Goal: Task Accomplishment & Management: Use online tool/utility

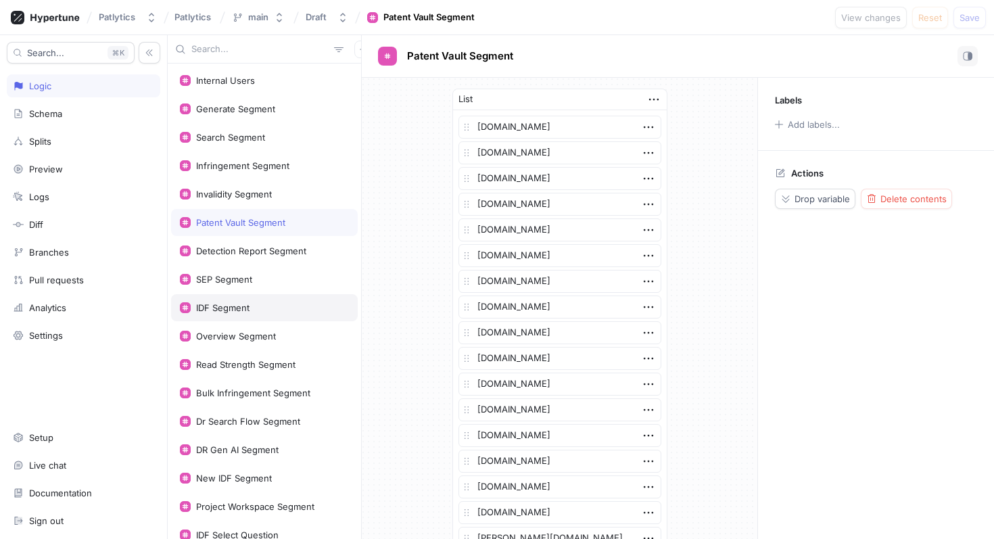
click at [243, 299] on div "IDF Segment" at bounding box center [264, 307] width 187 height 27
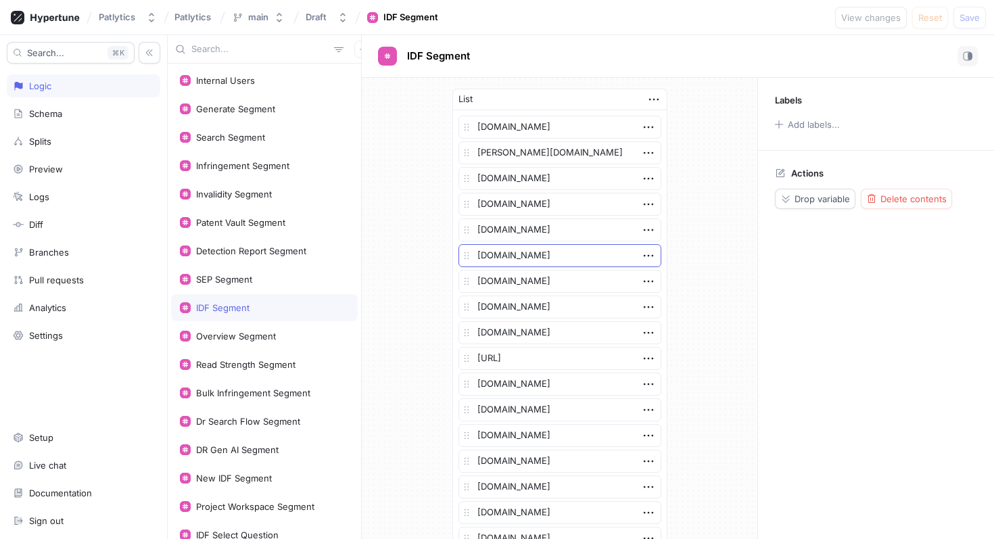
scroll to position [883, 0]
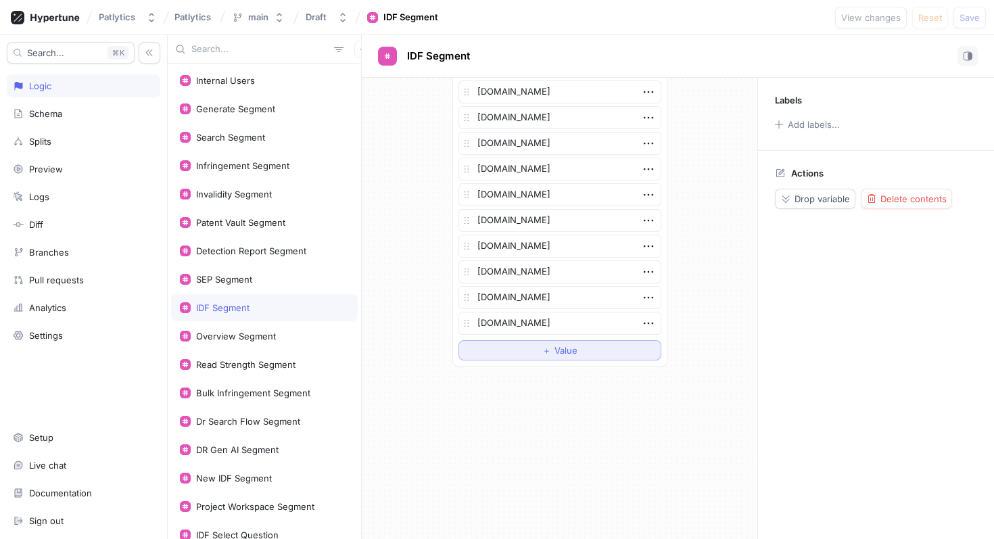
click at [501, 356] on button "＋ Value" at bounding box center [559, 350] width 203 height 20
type textarea "x"
type textarea "g"
type textarea "x"
type textarea "gm"
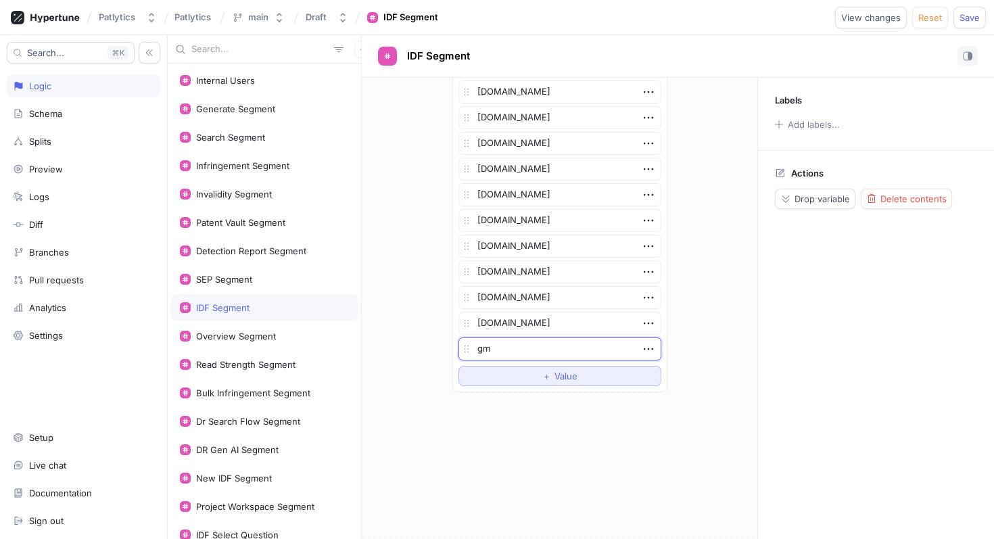
type textarea "x"
type textarea "gmai"
type textarea "x"
type textarea "gmail"
type textarea "x"
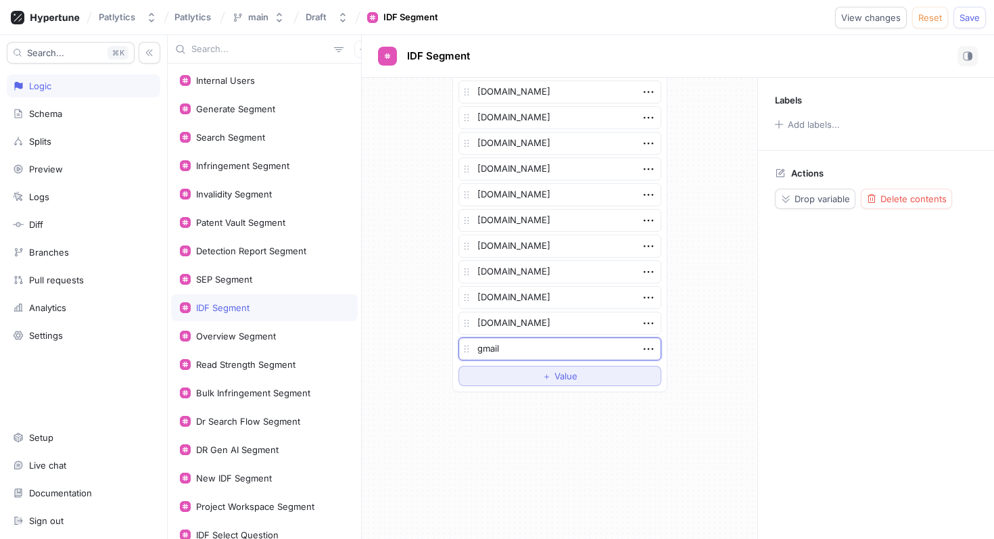
type textarea "gmail."
type textarea "x"
type textarea "gmail.c"
type textarea "x"
type textarea "[DOMAIN_NAME]"
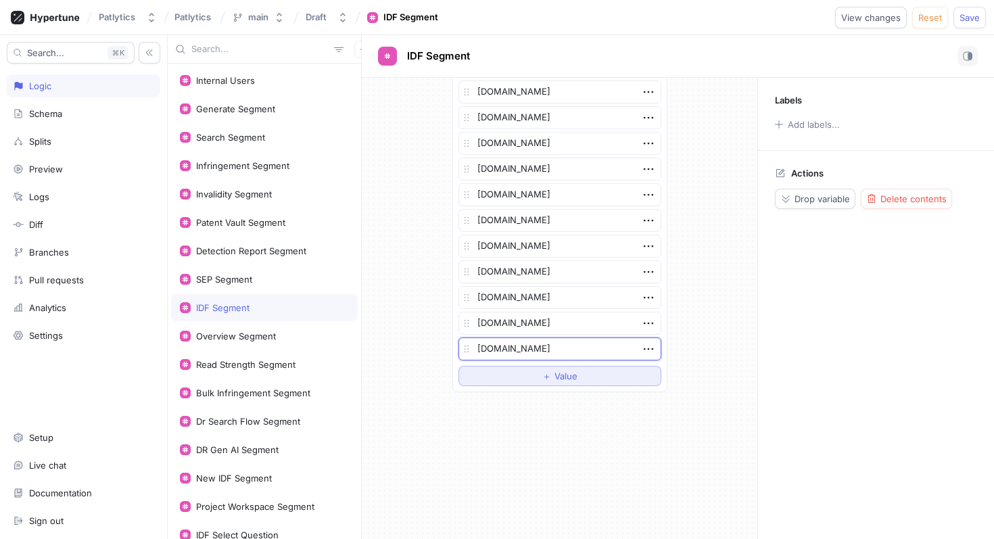
type textarea "x"
type textarea "[DOMAIN_NAME]"
click at [969, 16] on span "Save" at bounding box center [969, 18] width 20 height 8
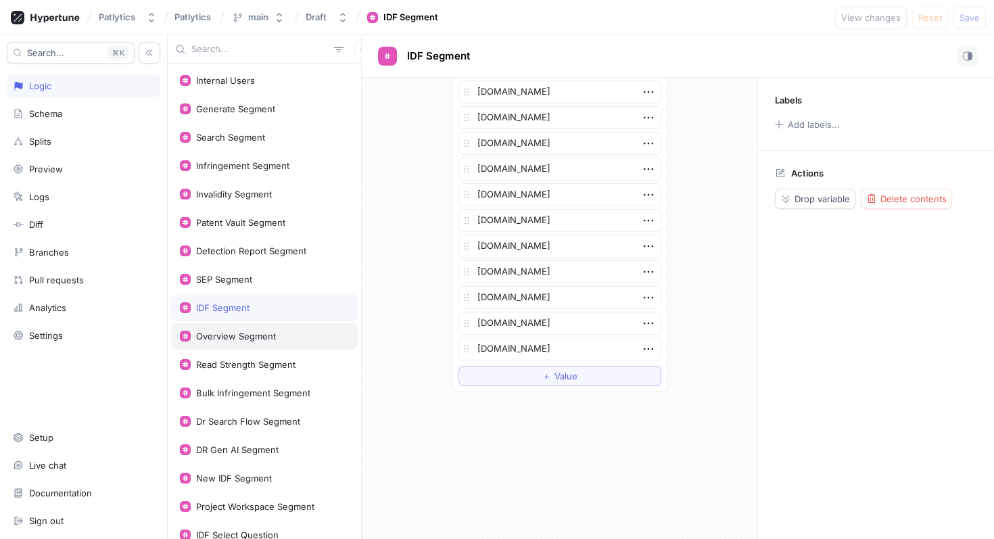
click at [281, 331] on div "Overview Segment" at bounding box center [264, 336] width 169 height 11
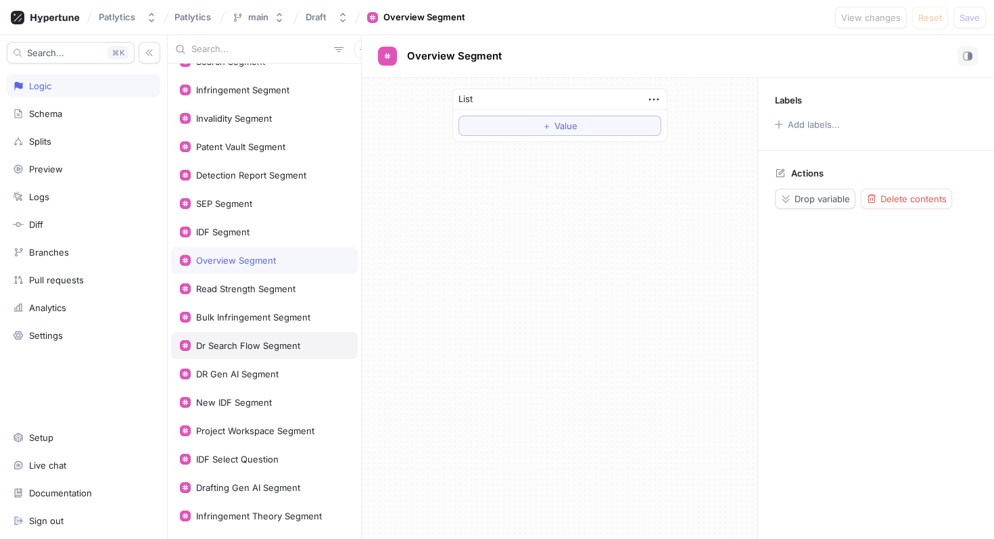
scroll to position [84, 0]
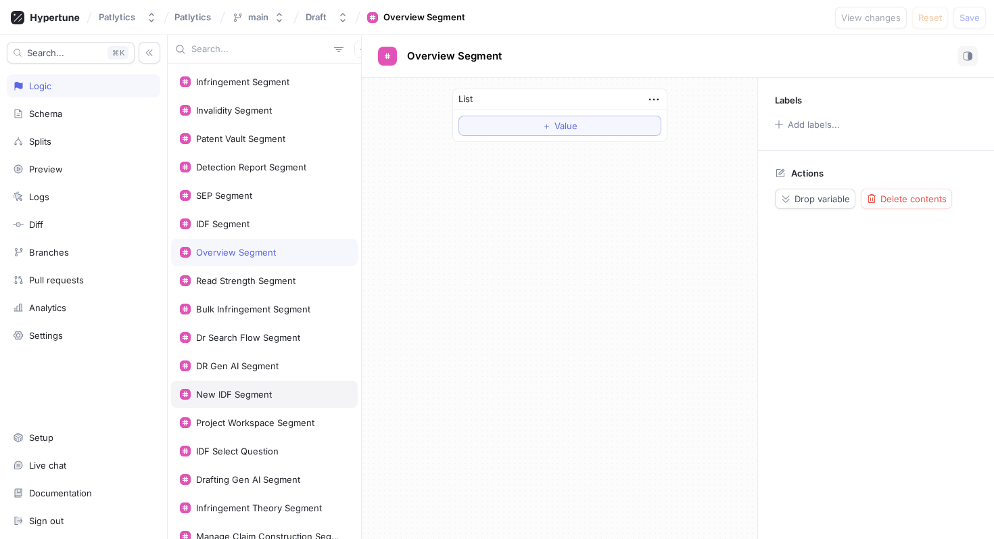
click at [278, 391] on div "New IDF Segment" at bounding box center [264, 394] width 169 height 11
click at [259, 393] on div "New IDF Segment" at bounding box center [234, 394] width 76 height 11
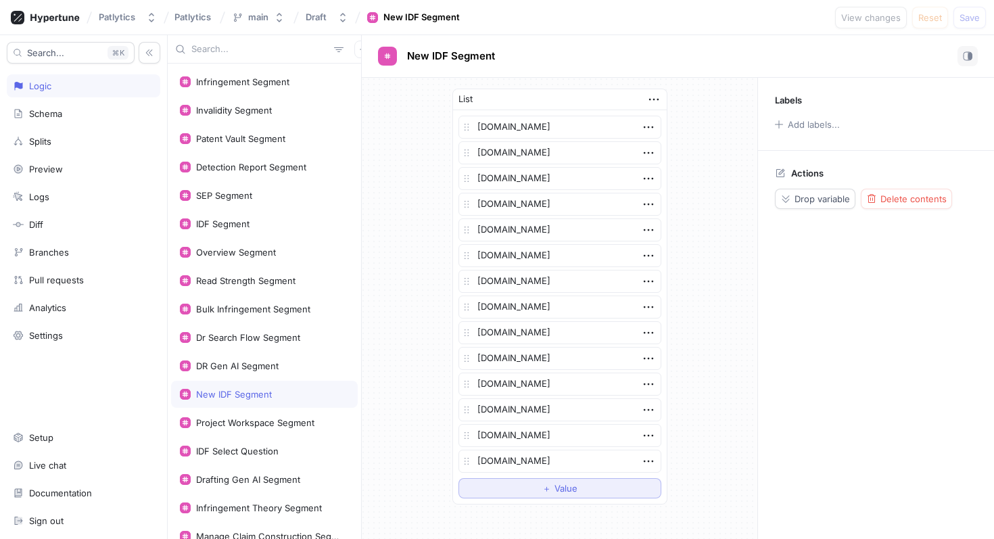
click at [550, 491] on span "＋" at bounding box center [546, 488] width 9 height 8
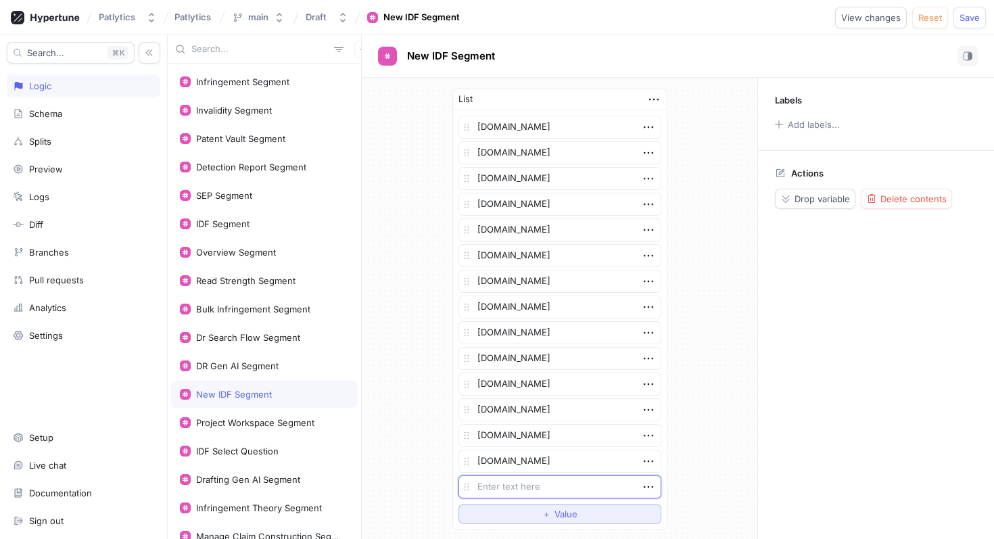
type textarea "x"
type textarea "gm"
type textarea "x"
type textarea "gma"
type textarea "x"
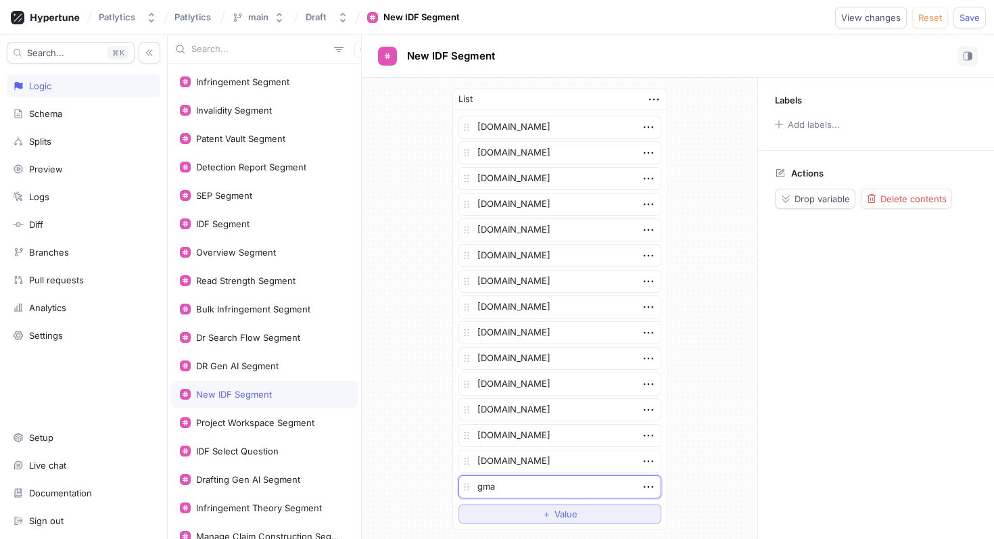
type textarea "gmai"
type textarea "x"
type textarea "gmail"
type textarea "x"
type textarea "gmail."
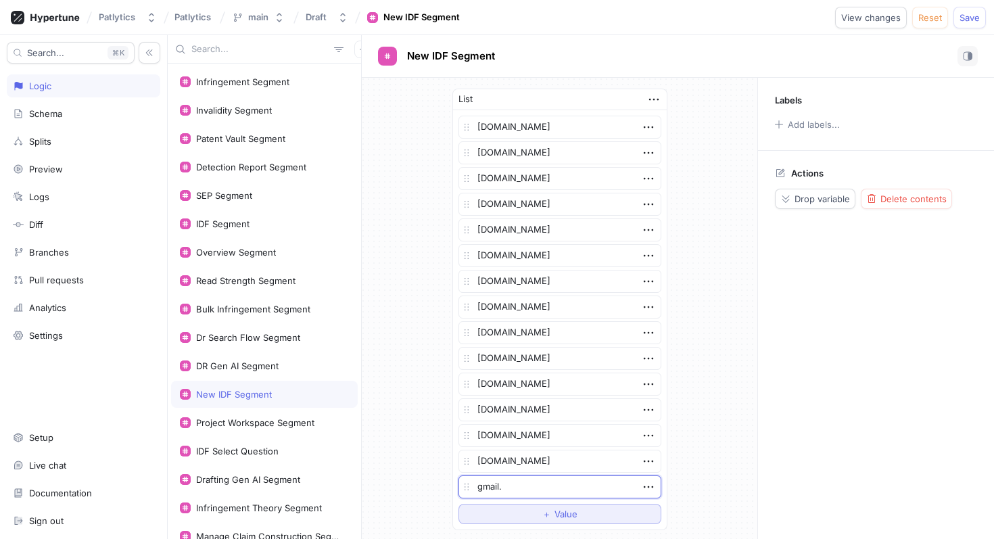
type textarea "x"
type textarea "gmail.c"
type textarea "x"
type textarea "[DOMAIN_NAME]"
type textarea "x"
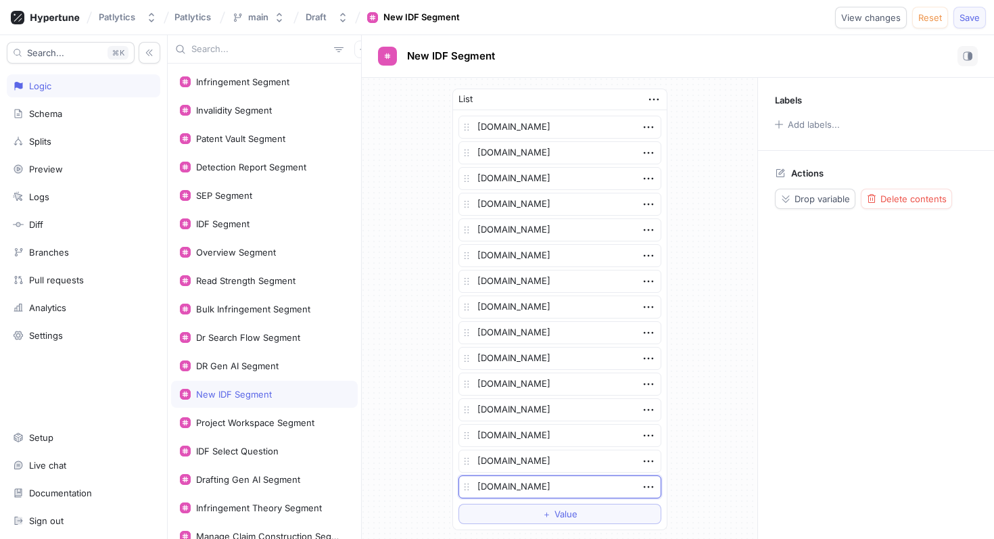
type textarea "[DOMAIN_NAME]"
click at [963, 14] on span "Save" at bounding box center [969, 18] width 20 height 8
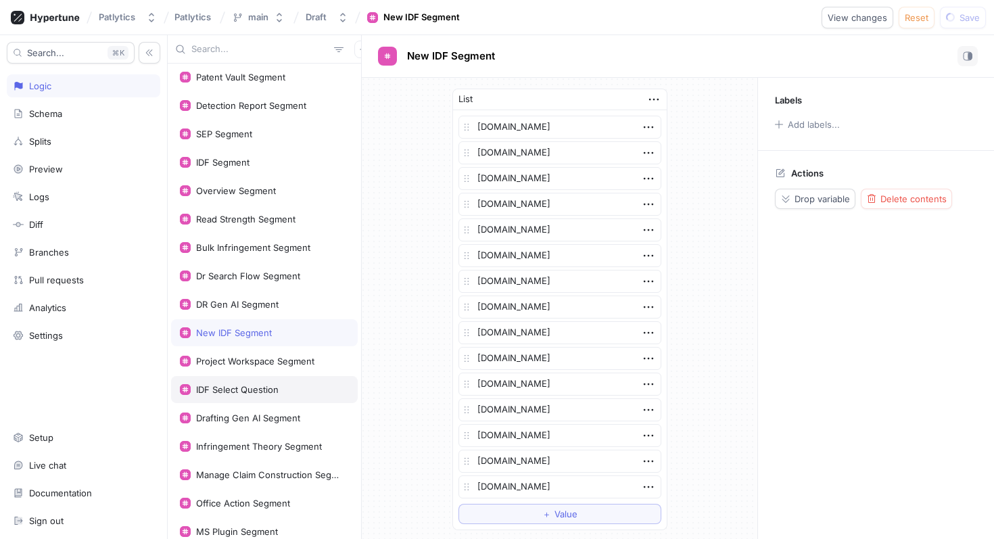
scroll to position [184, 0]
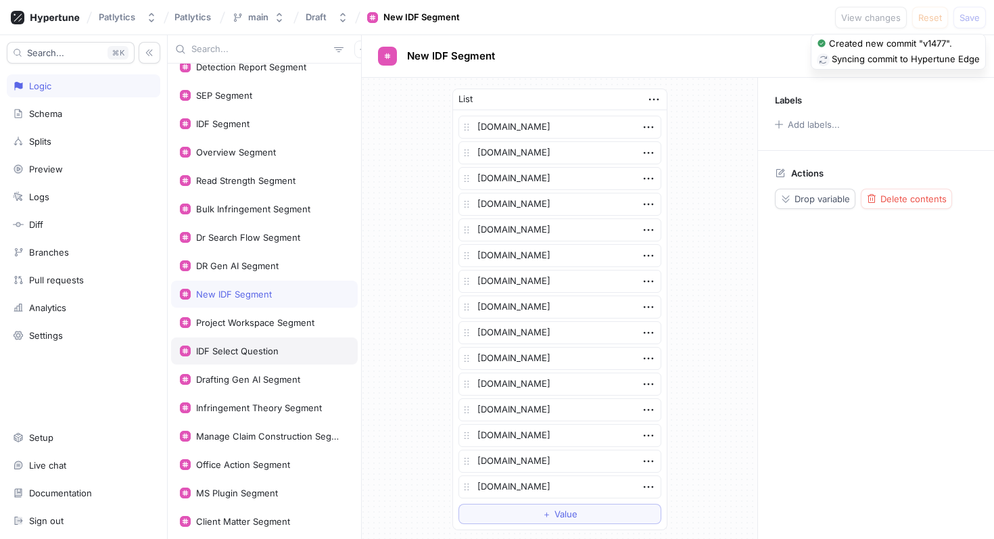
click at [259, 356] on div "IDF Select Question" at bounding box center [237, 350] width 82 height 11
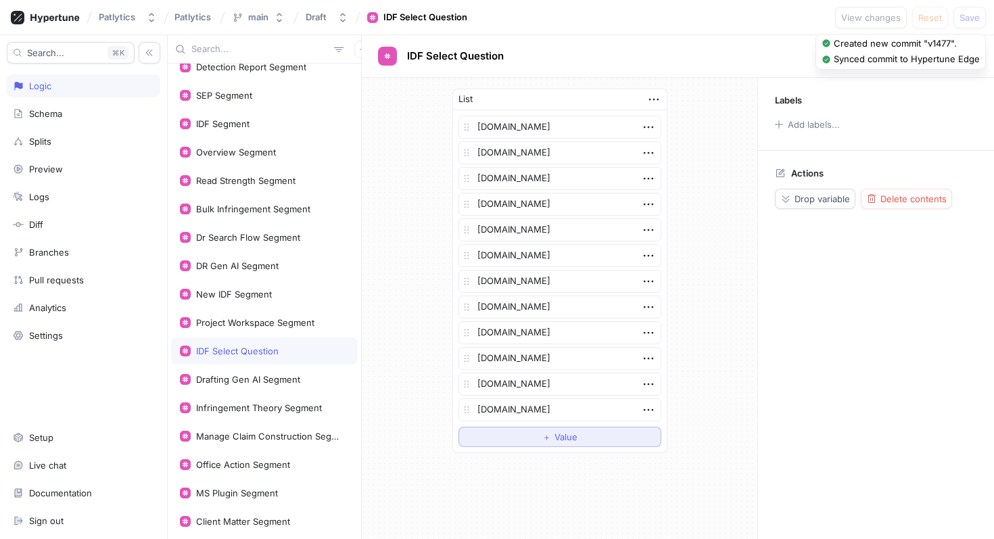
click at [535, 435] on button "＋ Value" at bounding box center [559, 437] width 203 height 20
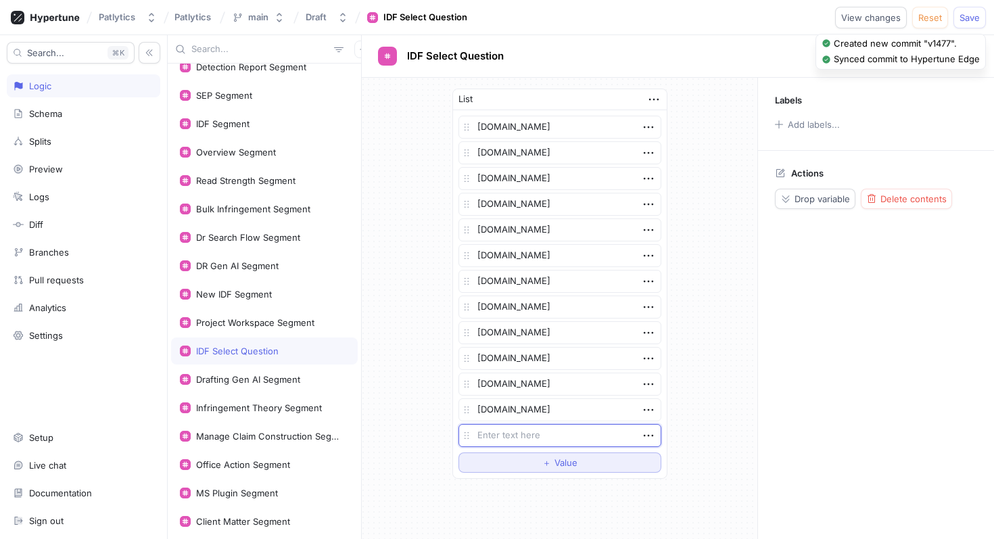
type textarea "x"
type textarea "gm"
type textarea "x"
type textarea "gma"
type textarea "x"
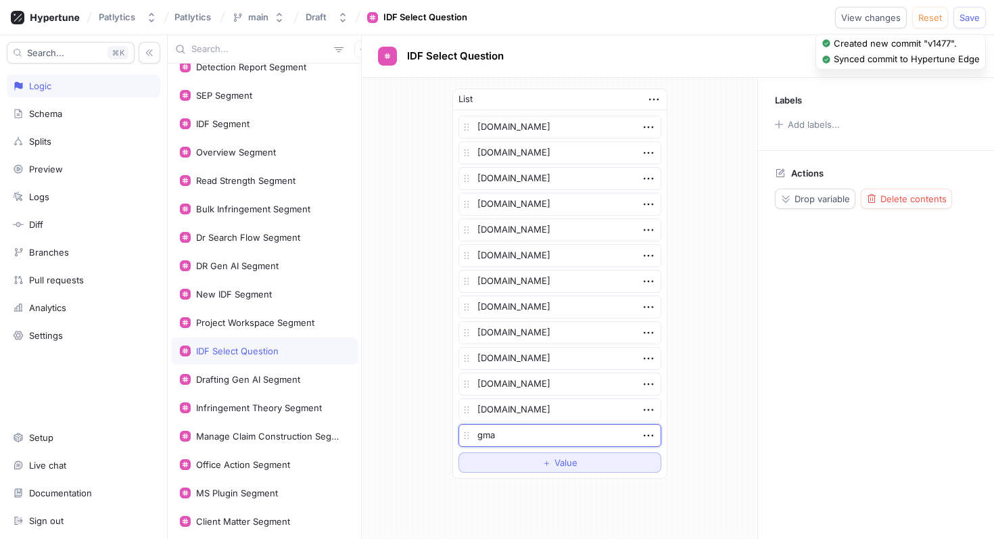
type textarea "gmai"
type textarea "x"
type textarea "gmail"
type textarea "x"
type textarea "gmail."
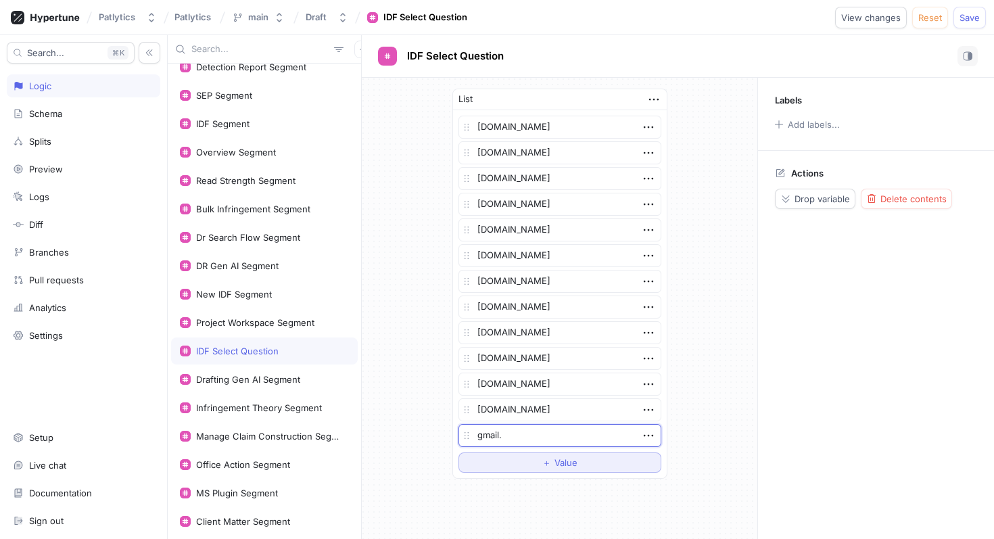
type textarea "x"
type textarea "gmail.c"
type textarea "x"
type textarea "[DOMAIN_NAME]"
type textarea "x"
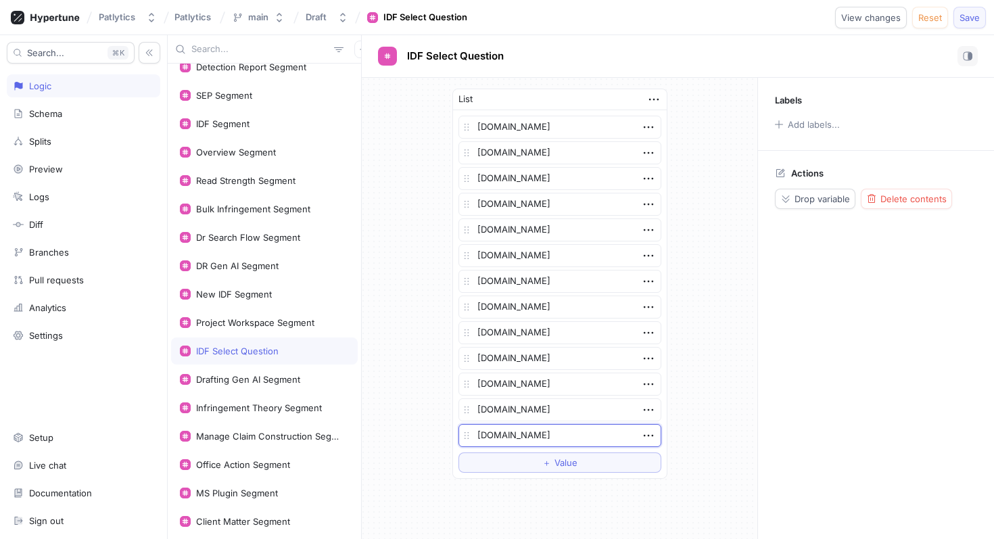
type textarea "[DOMAIN_NAME]"
click at [975, 14] on span "Save" at bounding box center [969, 18] width 20 height 8
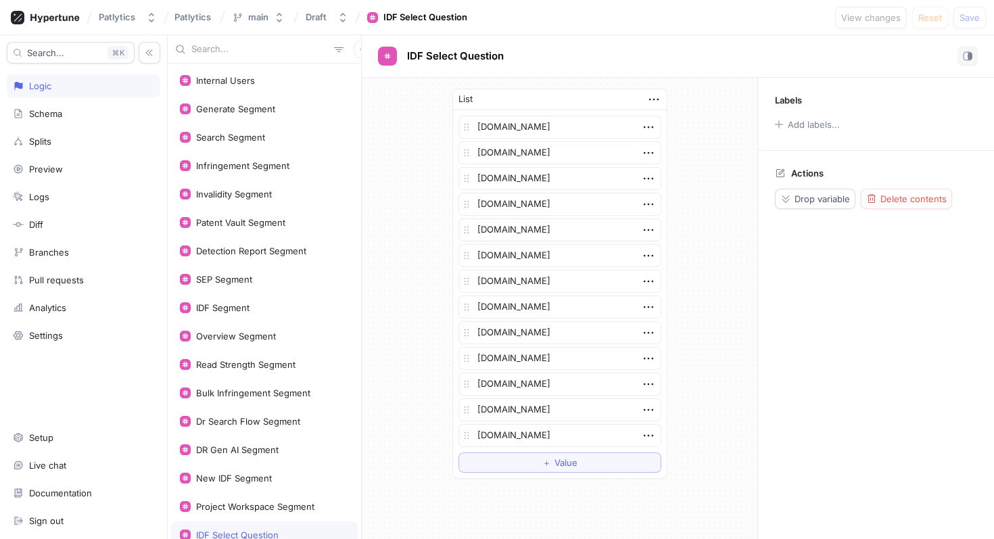
type textarea "x"
